Goal: Task Accomplishment & Management: Use online tool/utility

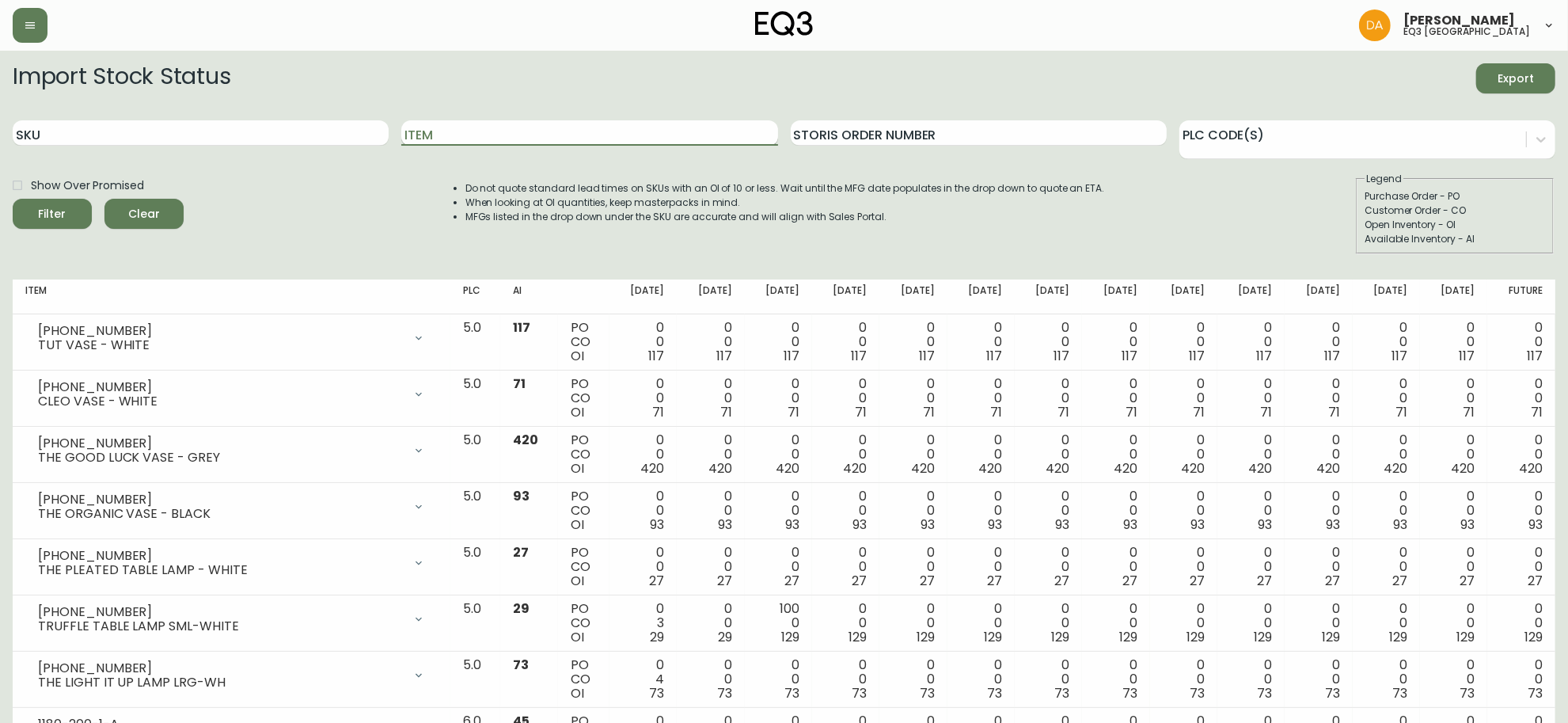
click at [481, 136] on input "Item" at bounding box center [589, 133] width 376 height 25
click at [13, 198] on button "Filter" at bounding box center [53, 213] width 79 height 30
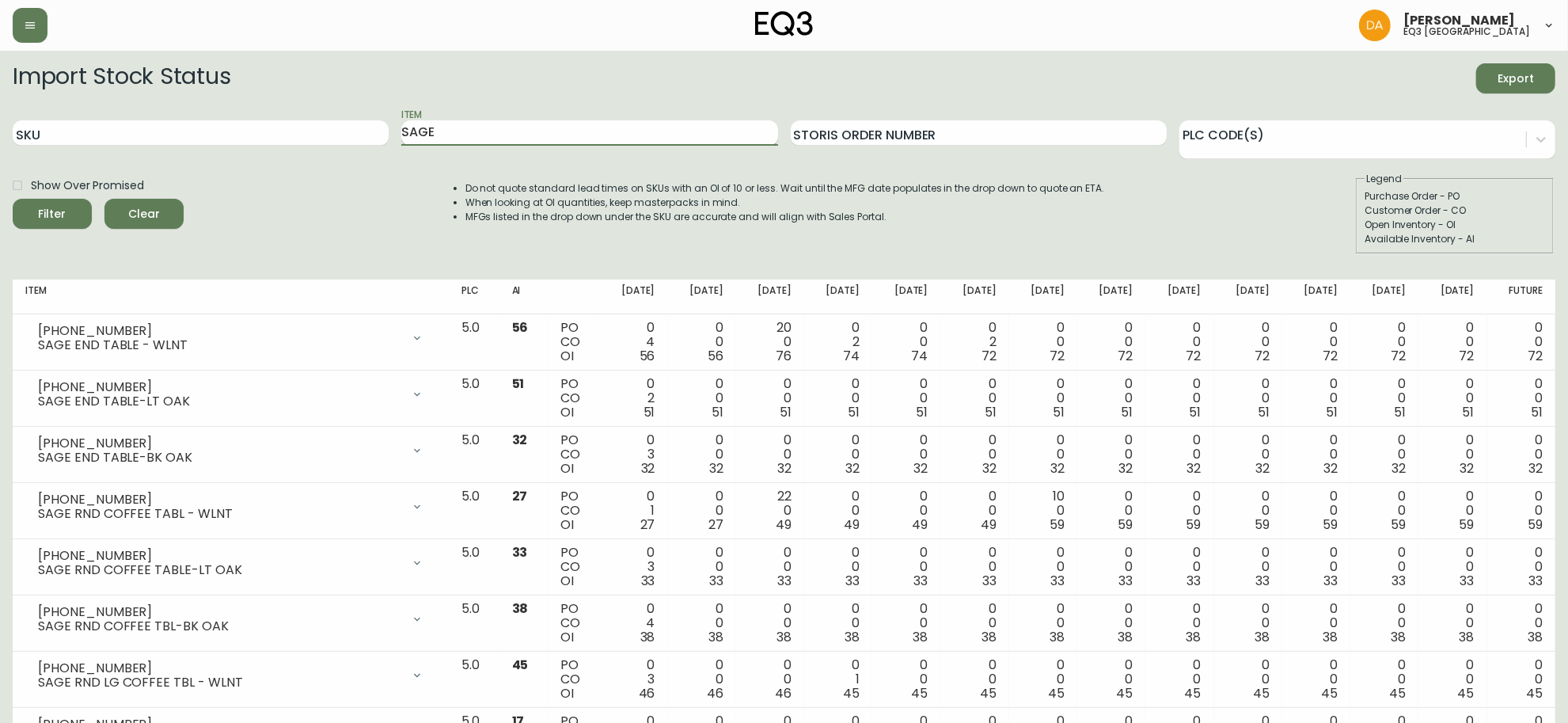
click at [486, 136] on input "SAGE" at bounding box center [589, 133] width 376 height 25
click at [486, 135] on input "SAGE" at bounding box center [589, 133] width 376 height 25
type input "[PERSON_NAME]"
click at [13, 198] on button "Filter" at bounding box center [53, 213] width 79 height 30
